Goal: Task Accomplishment & Management: Manage account settings

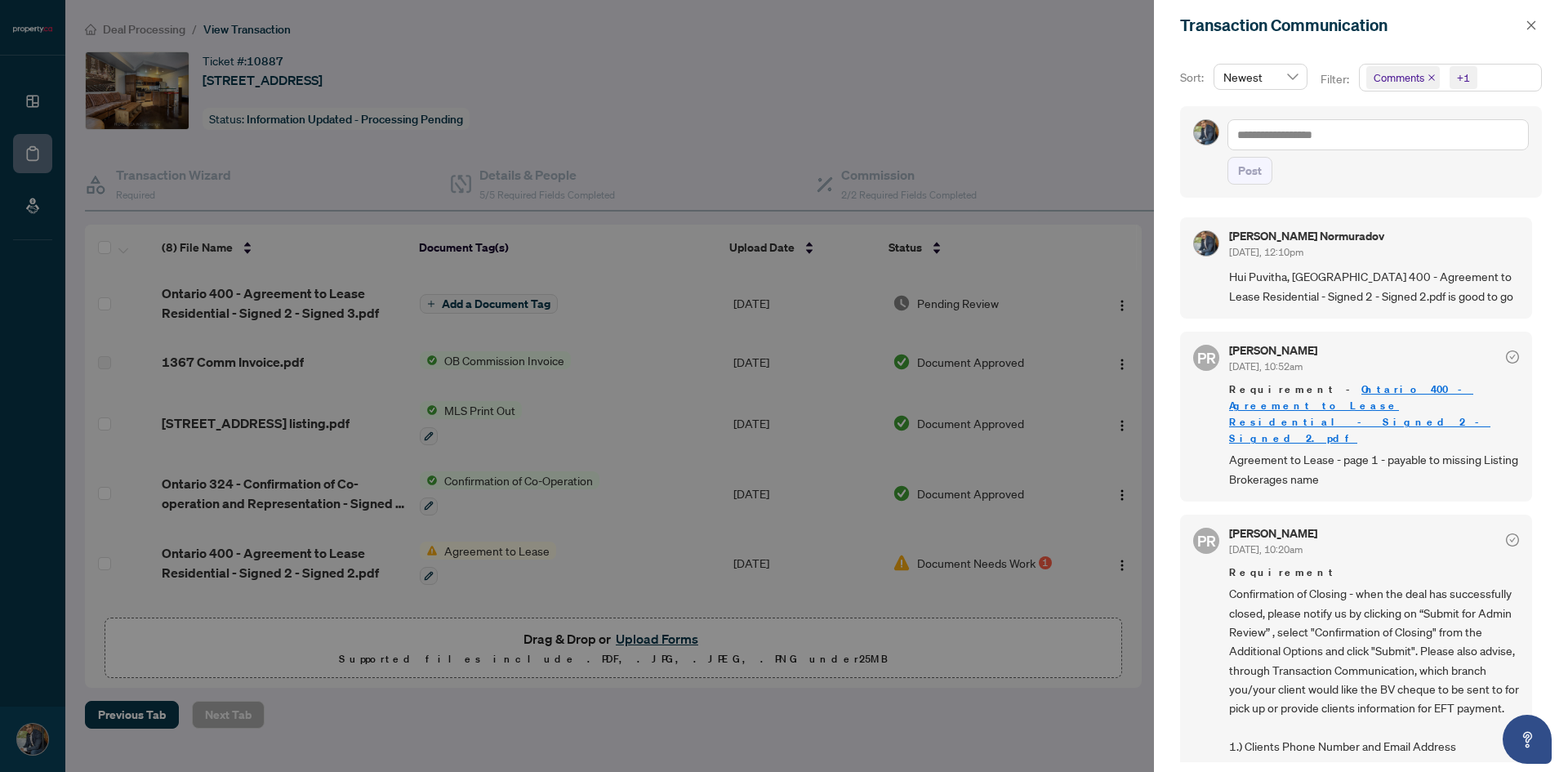
scroll to position [162, 0]
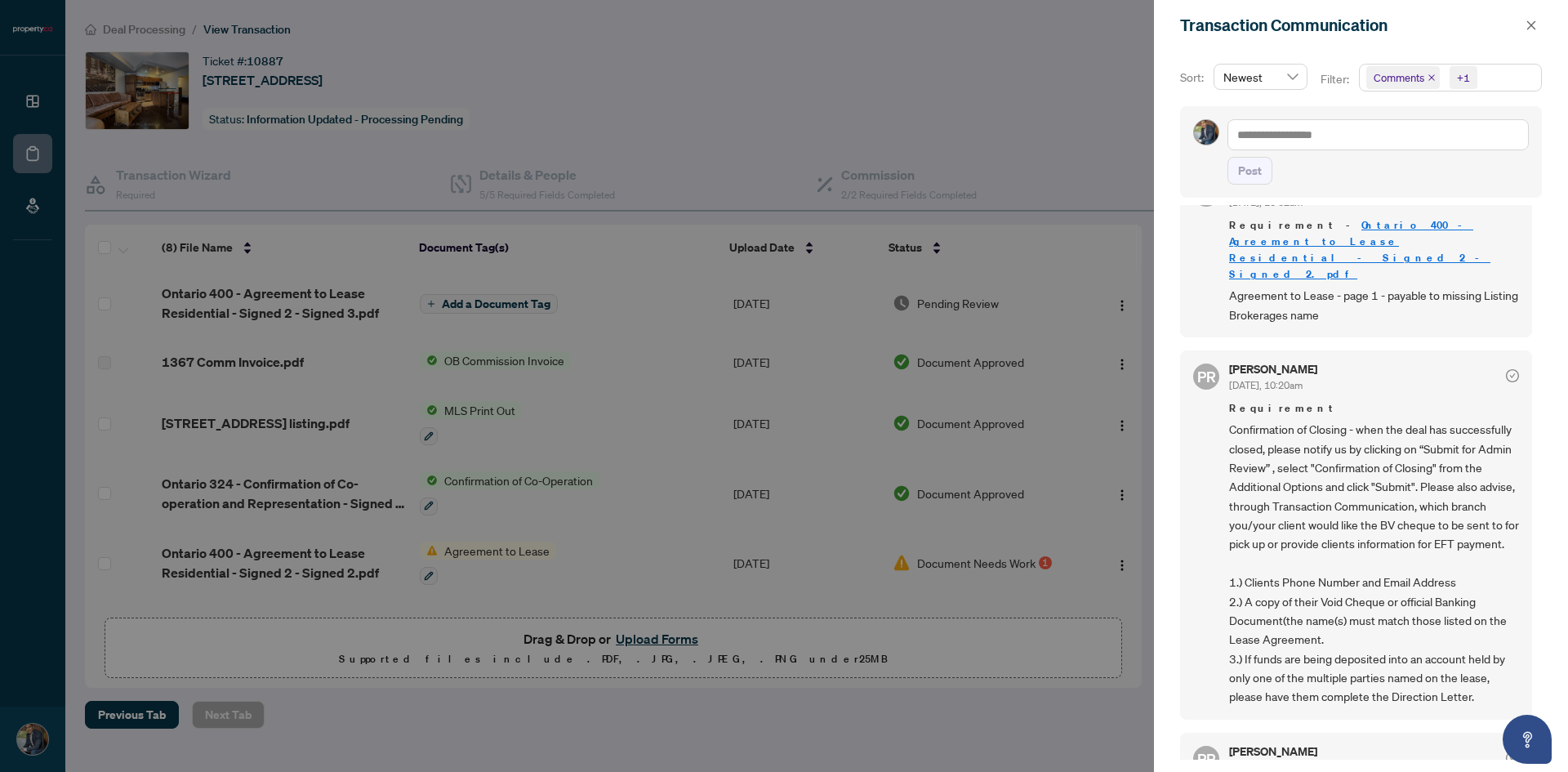
click at [623, 91] on div at bounding box center [784, 386] width 1568 height 772
click at [623, 54] on div at bounding box center [784, 386] width 1568 height 772
drag, startPoint x: 1533, startPoint y: 24, endPoint x: 1477, endPoint y: 32, distance: 56.6
click at [1532, 24] on icon "close" at bounding box center [1531, 24] width 9 height 9
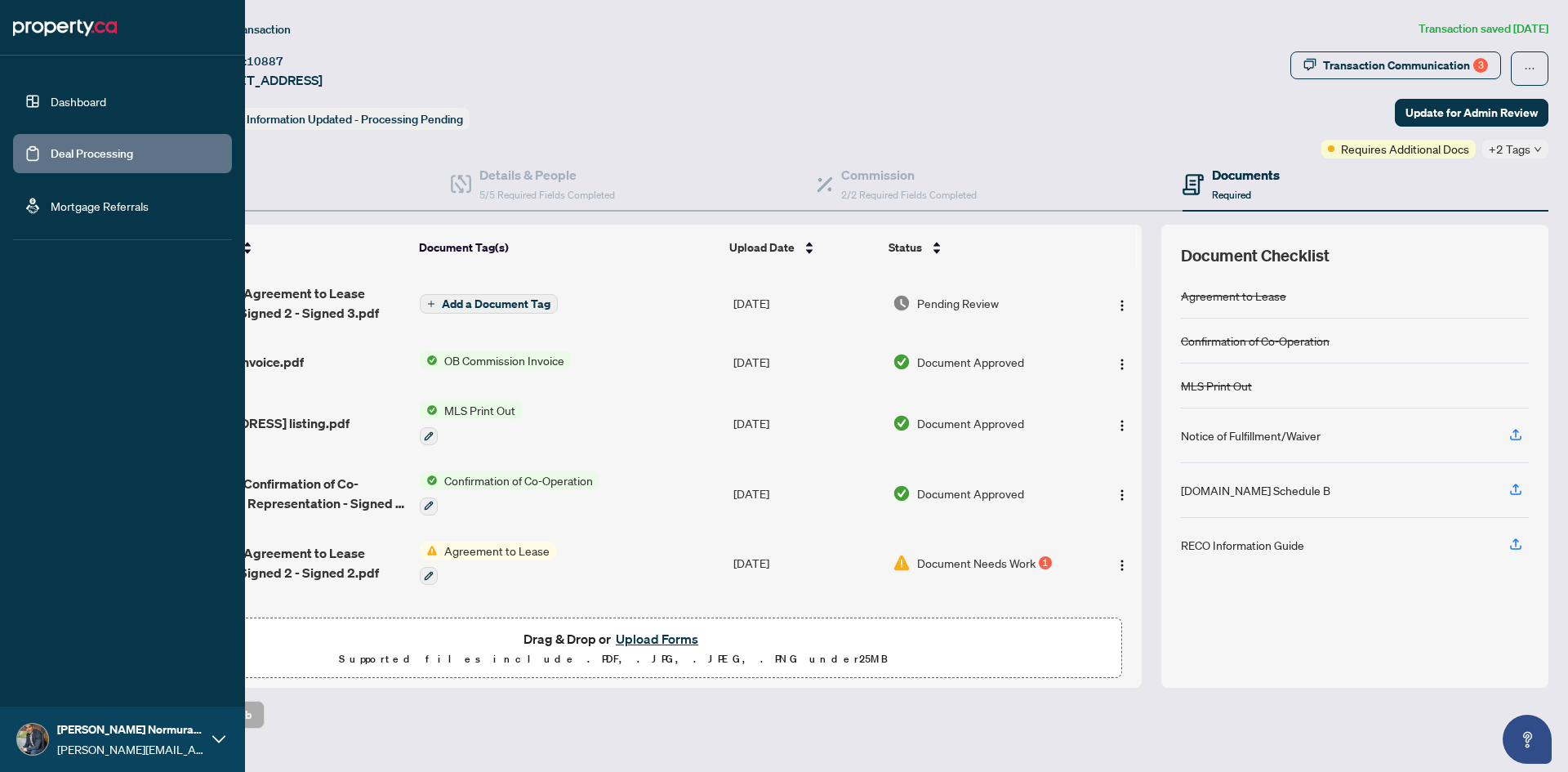
click at [59, 94] on link "Dashboard" at bounding box center [78, 101] width 56 height 15
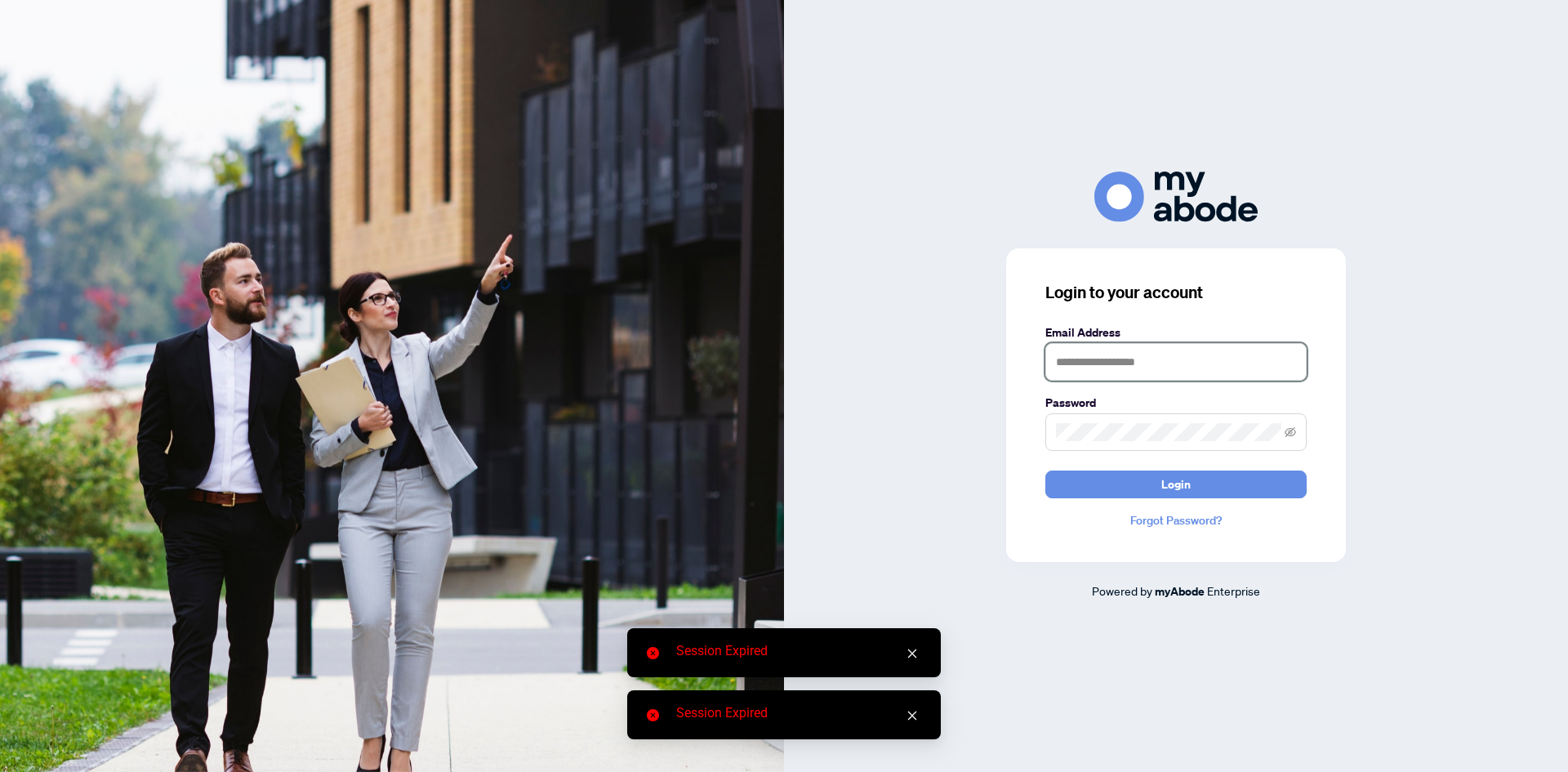
click at [1147, 351] on input "text" at bounding box center [1175, 362] width 261 height 37
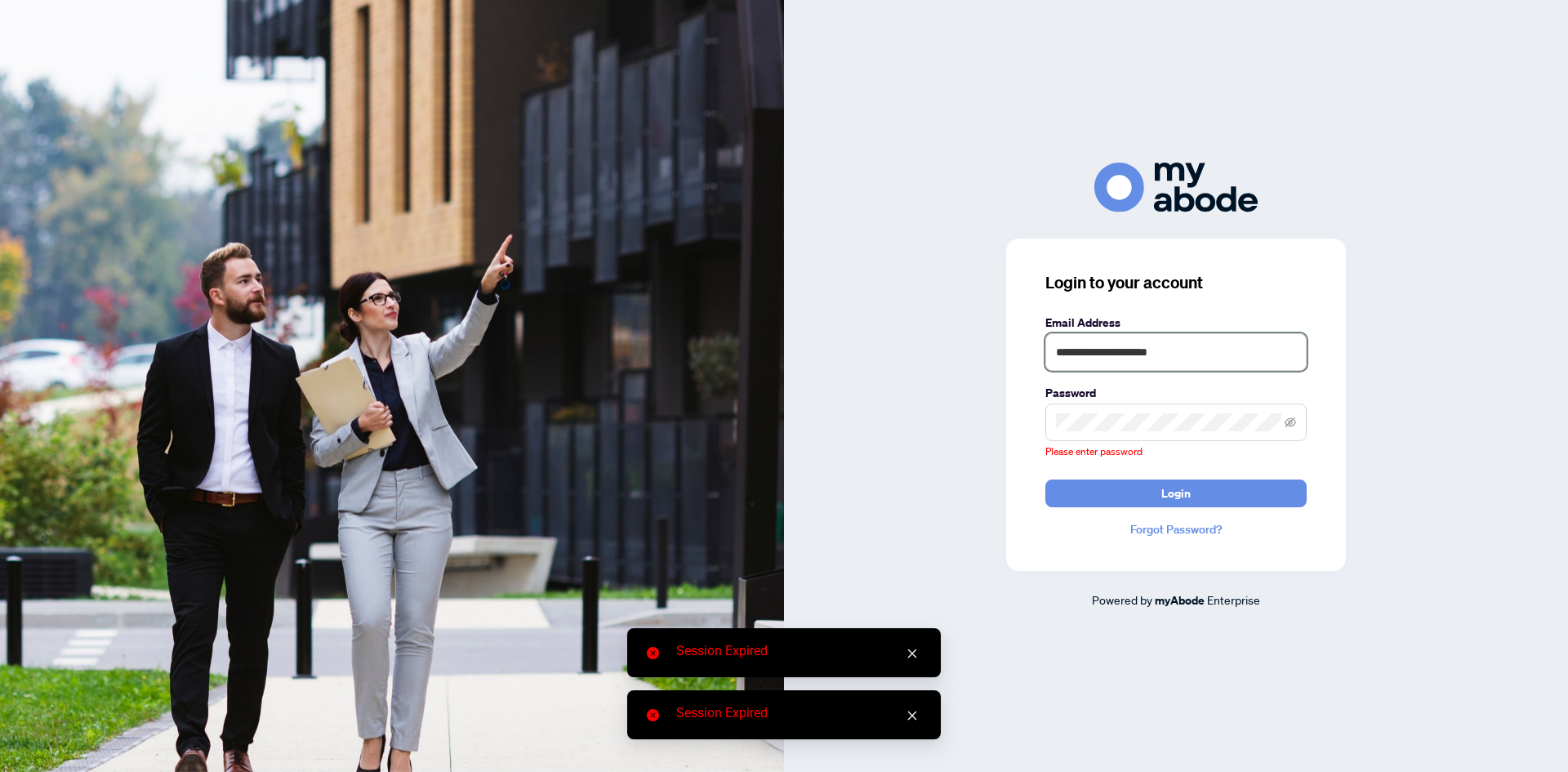
drag, startPoint x: 1209, startPoint y: 362, endPoint x: 956, endPoint y: 350, distance: 253.3
click at [956, 350] on div "**********" at bounding box center [1175, 386] width 784 height 447
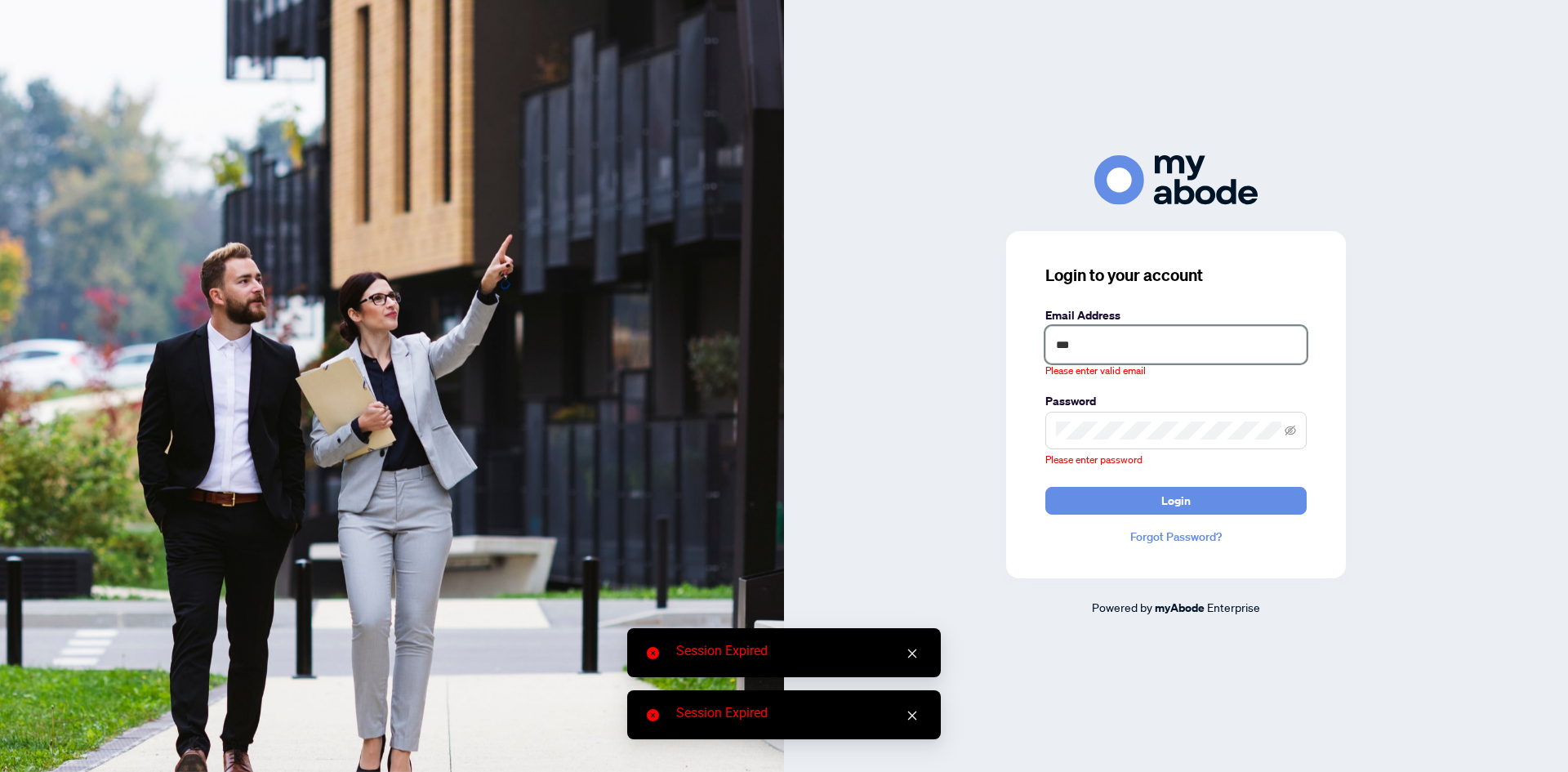
type input "**********"
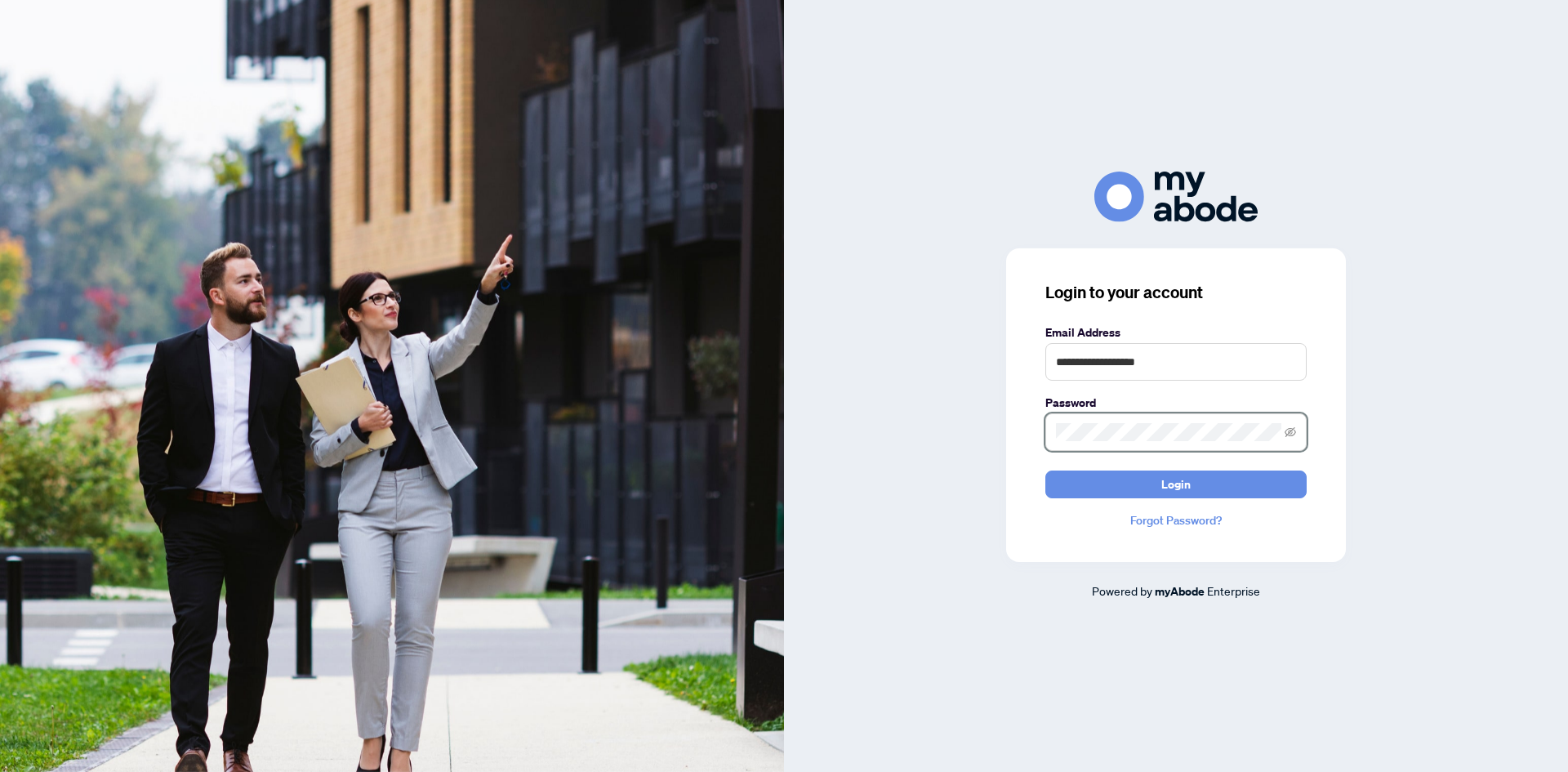
click at [1045, 470] on button "Login" at bounding box center [1175, 484] width 261 height 27
click at [1289, 428] on span at bounding box center [1291, 432] width 12 height 18
click at [1289, 428] on icon "eye-invisible" at bounding box center [1291, 432] width 12 height 12
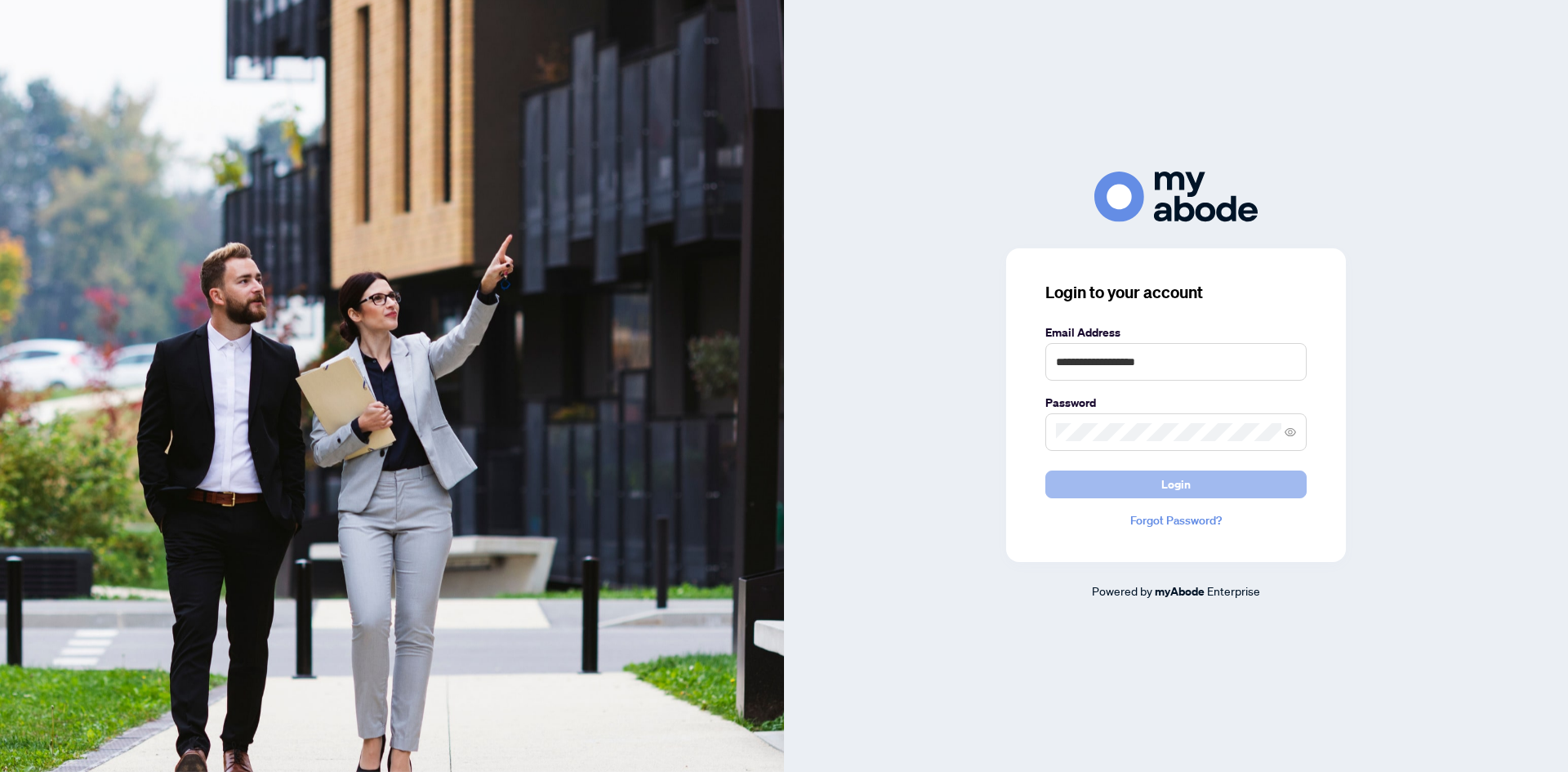
click at [1185, 486] on span "Login" at bounding box center [1176, 484] width 29 height 26
click at [1207, 484] on button "Login" at bounding box center [1175, 484] width 261 height 27
click at [899, 469] on div "**********" at bounding box center [1175, 385] width 784 height 428
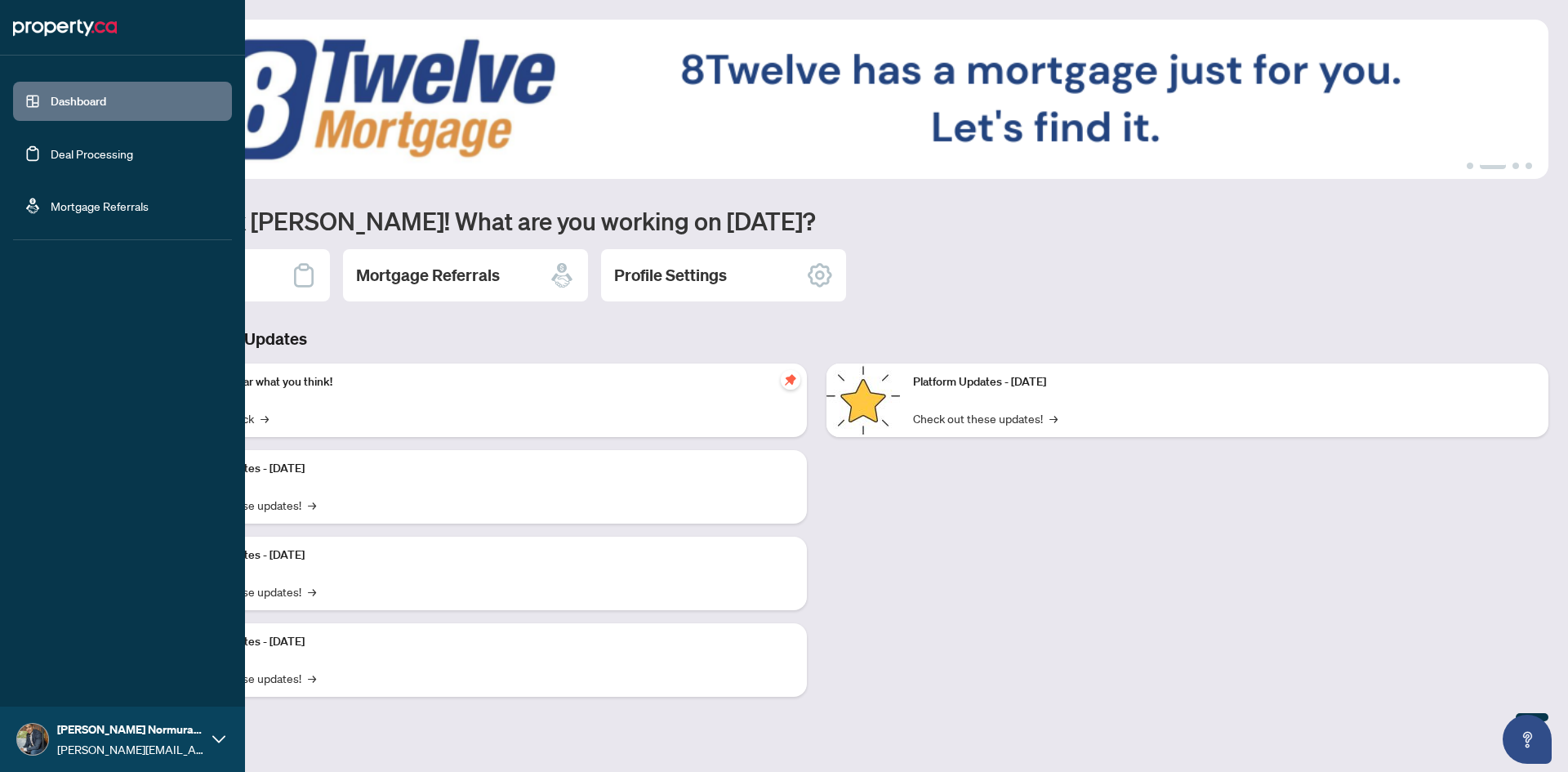
click at [51, 96] on link "Dashboard" at bounding box center [78, 101] width 56 height 15
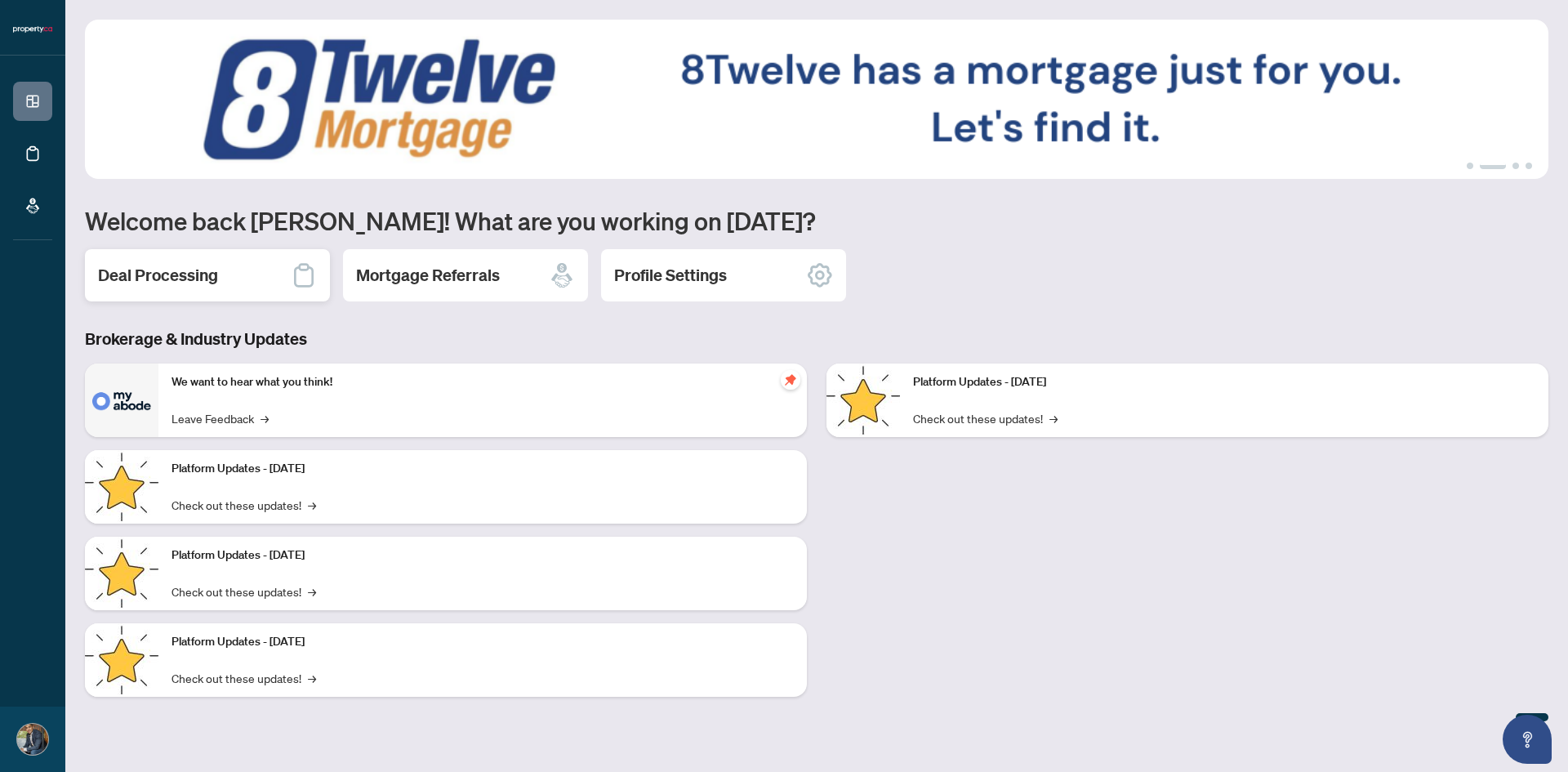
click at [224, 267] on div "Deal Processing" at bounding box center [208, 274] width 245 height 52
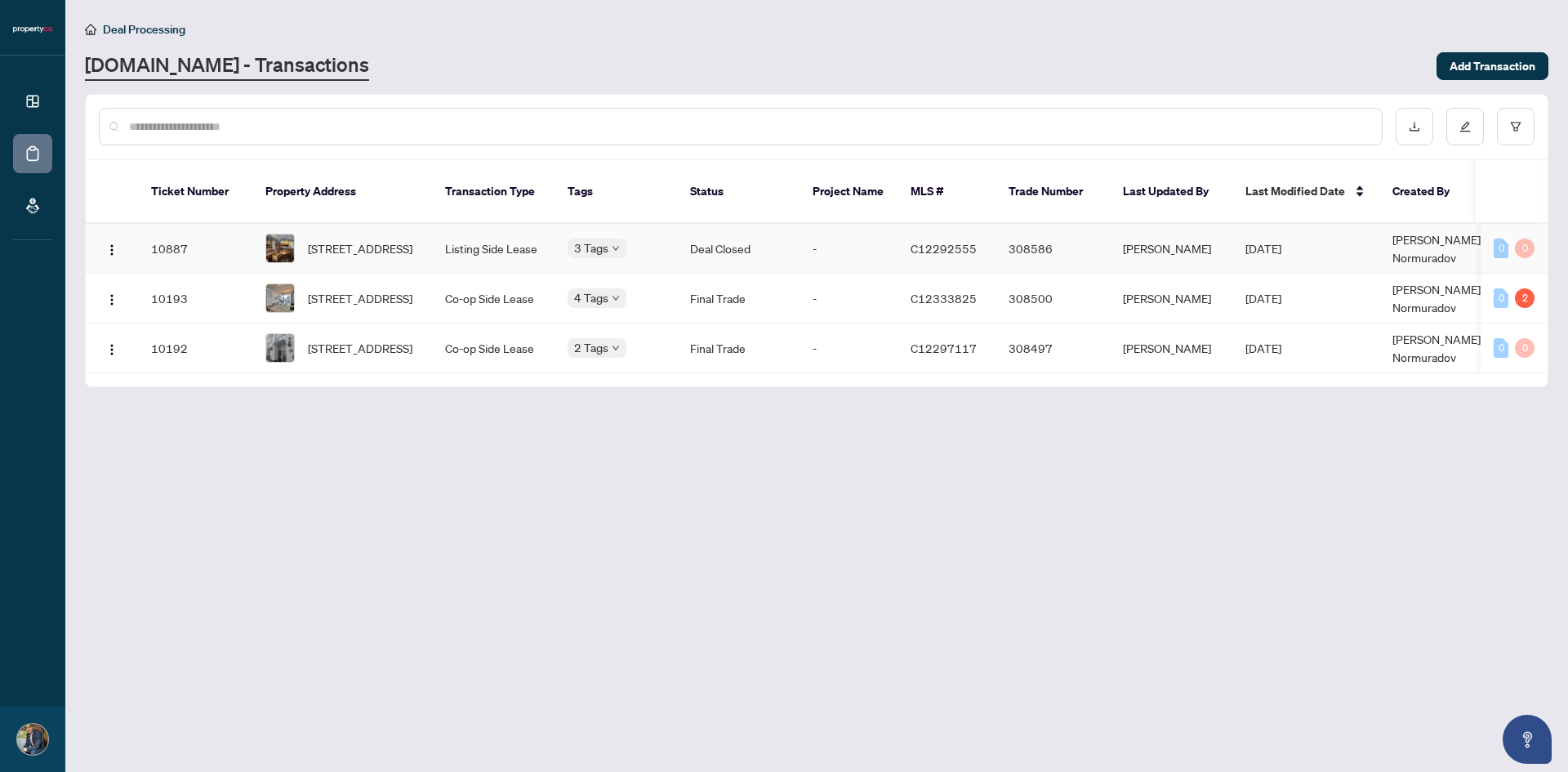
click at [593, 227] on body "Dashboard Deal Processing Mortgage Referrals Farrukh Normuradov farrukh@propert…" at bounding box center [784, 386] width 1568 height 772
click at [593, 227] on div "Approved Received Confirmation of Closing Closed" at bounding box center [648, 265] width 164 height 92
click at [602, 557] on main "Deal Processing Property.ca - Transactions Add Transaction Ticket Number Proper…" at bounding box center [817, 386] width 1502 height 772
drag, startPoint x: 378, startPoint y: 602, endPoint x: 361, endPoint y: 589, distance: 21.4
click at [377, 601] on main "Deal Processing Property.ca - Transactions Add Transaction Ticket Number Proper…" at bounding box center [817, 386] width 1502 height 772
